Goal: Task Accomplishment & Management: Manage account settings

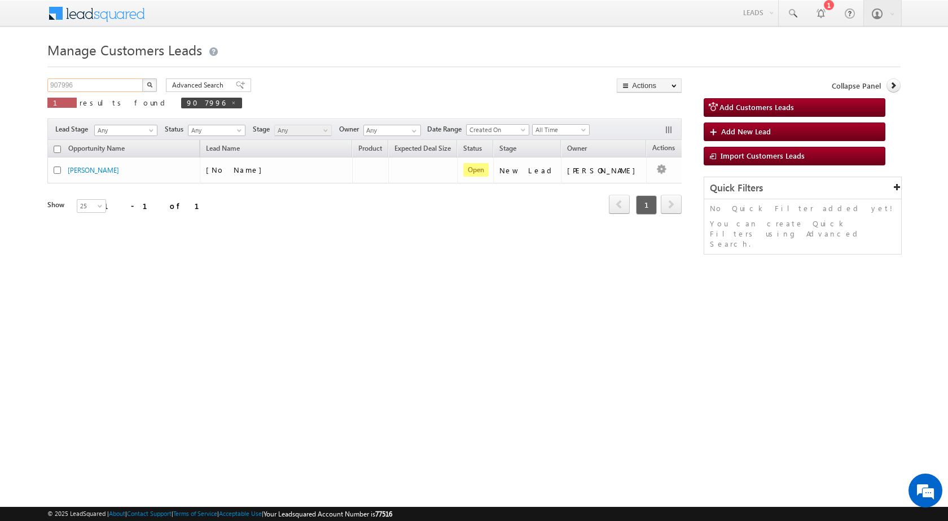
click at [96, 91] on input "907996" at bounding box center [95, 85] width 96 height 14
paste input "792219"
type input "792219"
click at [149, 88] on button "button" at bounding box center [149, 85] width 15 height 14
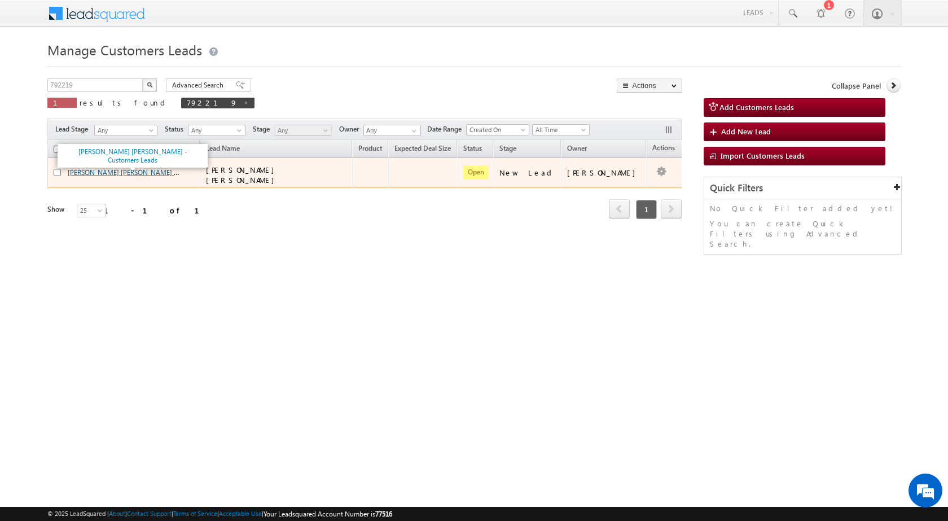
click at [117, 169] on link "Sonal Santosh Bhosale - Customers Leads" at bounding box center [148, 172] width 160 height 10
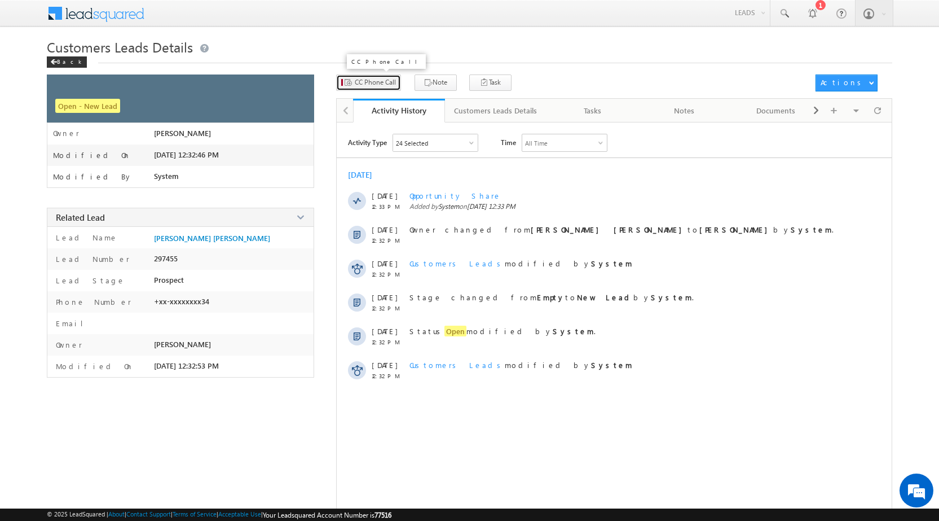
click at [396, 89] on button "CC Phone Call" at bounding box center [368, 82] width 65 height 16
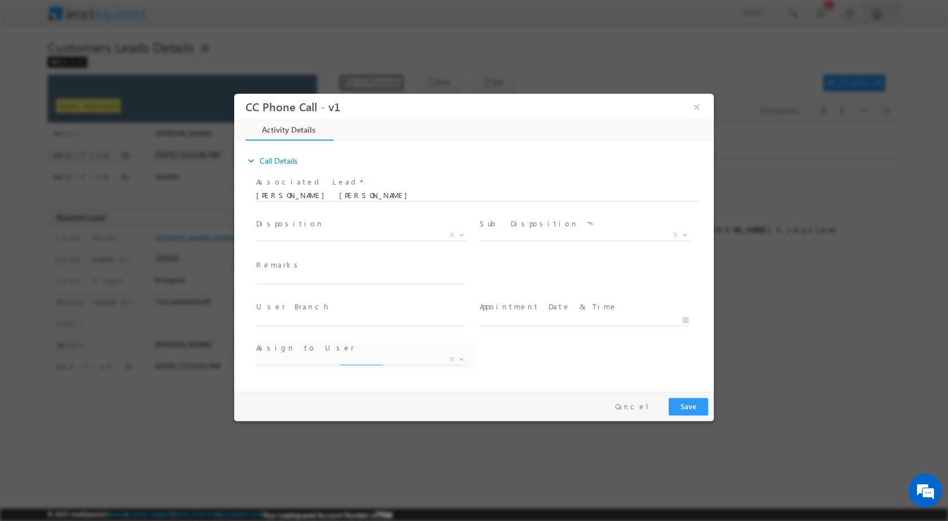
select select "[EMAIL_ADDRESS][DOMAIN_NAME]"
click at [457, 234] on span at bounding box center [460, 234] width 11 height 15
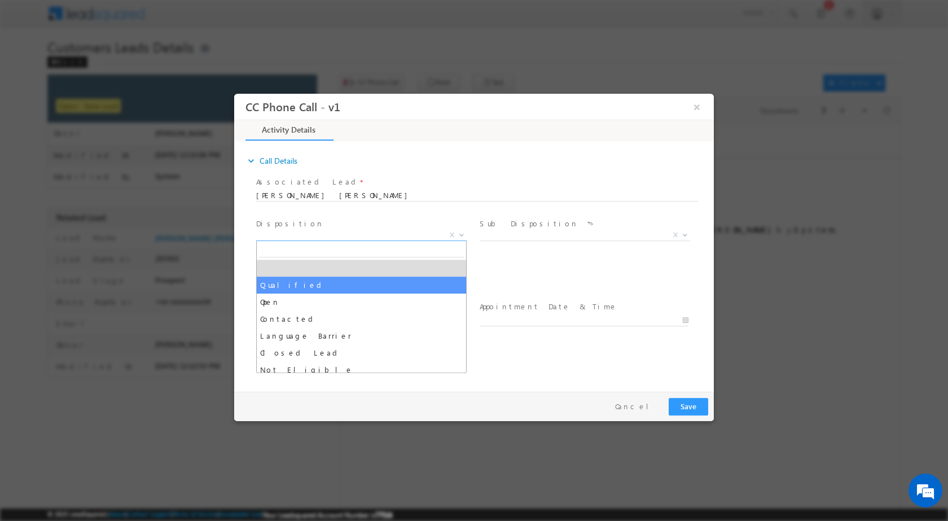
select select "Qualified"
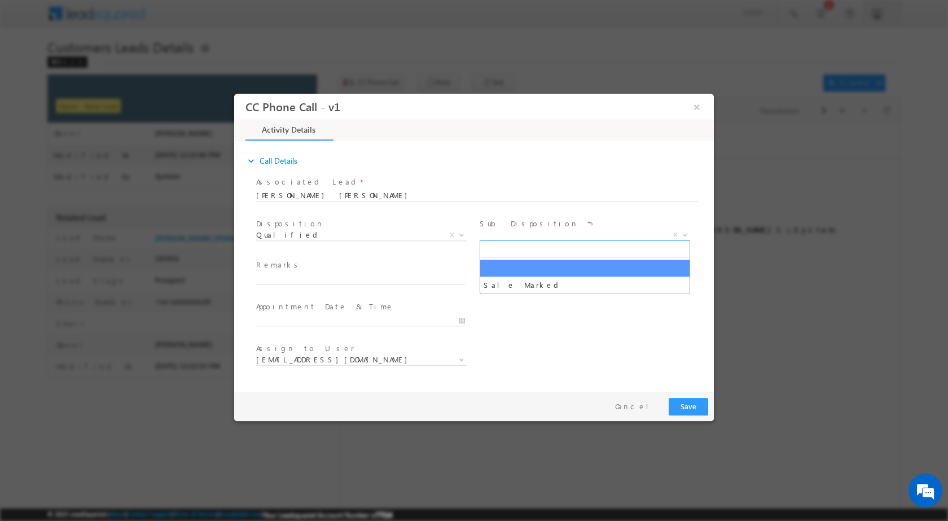
click at [684, 235] on span at bounding box center [683, 234] width 11 height 15
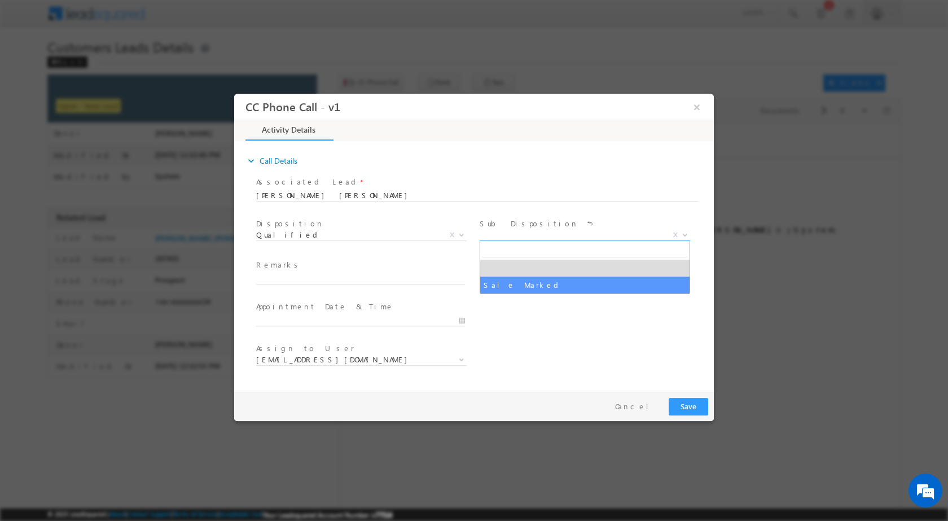
select select "Sale Marked"
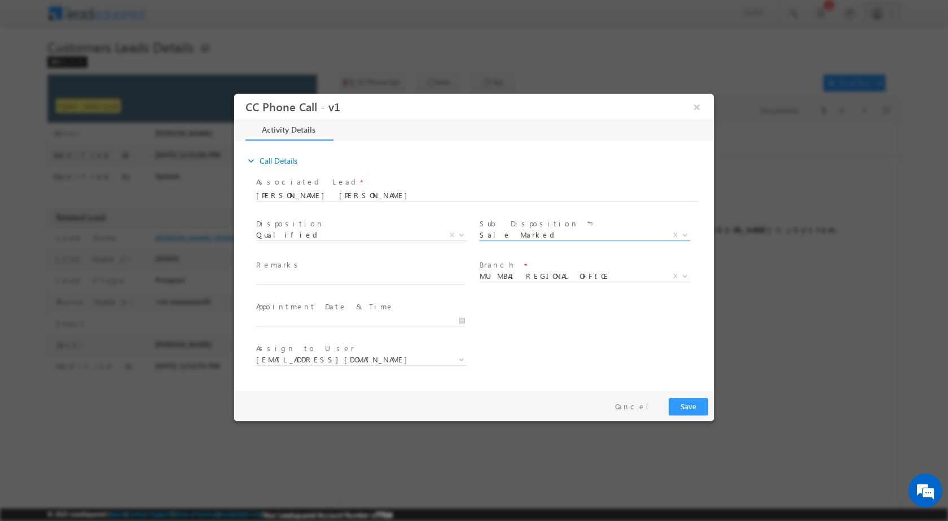
type input "09/22/2025 3:41 PM"
click at [464, 320] on input "09/22/2025 3:41 PM" at bounding box center [360, 319] width 209 height 11
drag, startPoint x: 555, startPoint y: 332, endPoint x: 668, endPoint y: 103, distance: 256.3
click at [557, 331] on div "User Branch * Appointment Date & Time * 09/22/2025 3:41 PM" at bounding box center [484, 319] width 460 height 42
click at [695, 111] on button "×" at bounding box center [696, 106] width 19 height 21
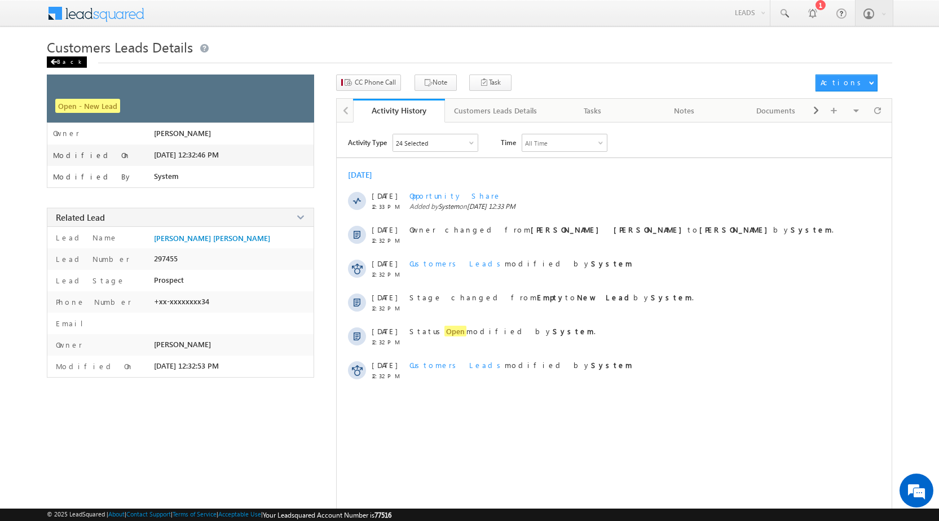
click at [68, 63] on div "Back" at bounding box center [67, 61] width 40 height 11
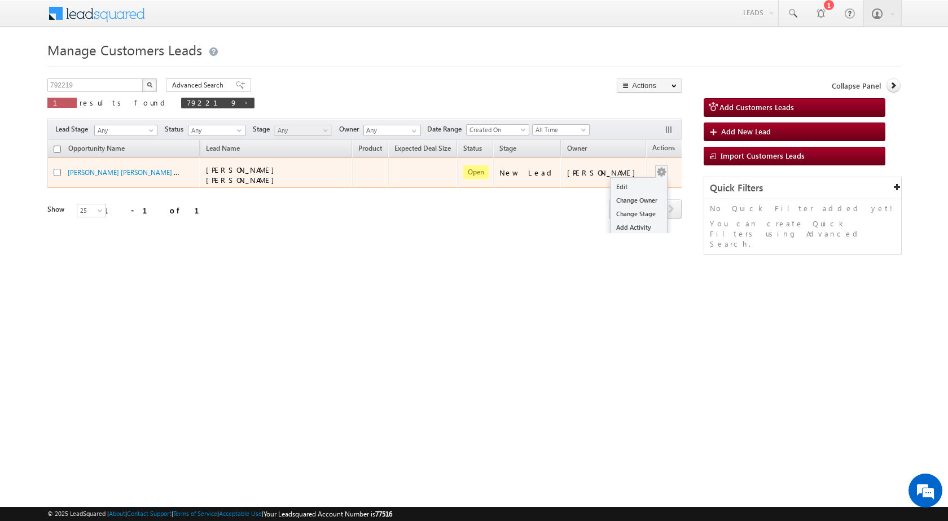
click at [652, 172] on div "Edit Change Owner Change Stage Add Activity Add Task Delete" at bounding box center [661, 172] width 18 height 15
click at [630, 180] on link "Edit" at bounding box center [638, 187] width 56 height 14
